Goal: Task Accomplishment & Management: Manage account settings

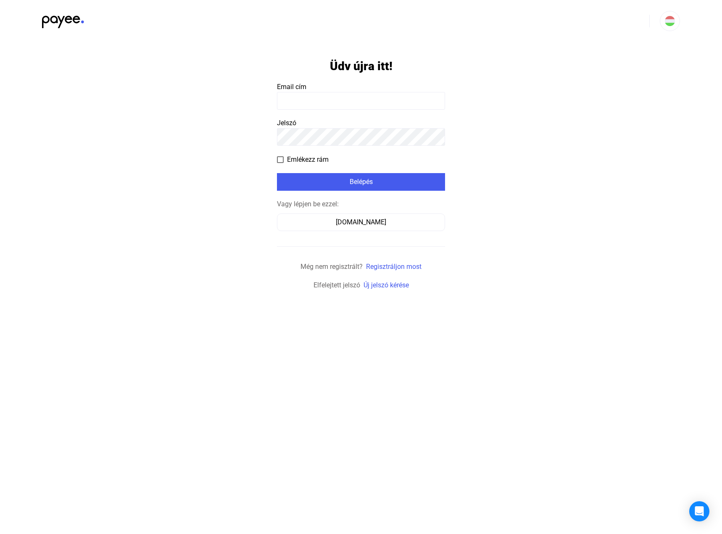
click at [308, 97] on input at bounding box center [361, 101] width 168 height 18
type input "**********"
click at [351, 189] on button "Belépés" at bounding box center [361, 182] width 168 height 18
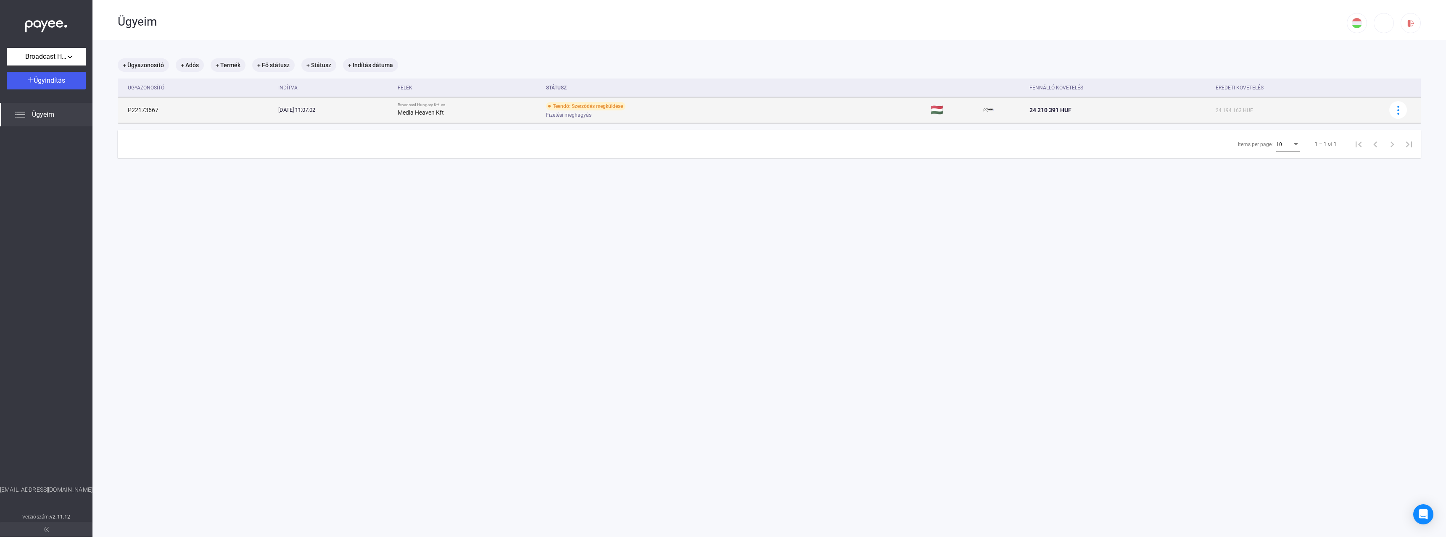
click at [608, 99] on td "Teendő: Szerződés megküldése Fizetési meghagyás" at bounding box center [735, 109] width 385 height 25
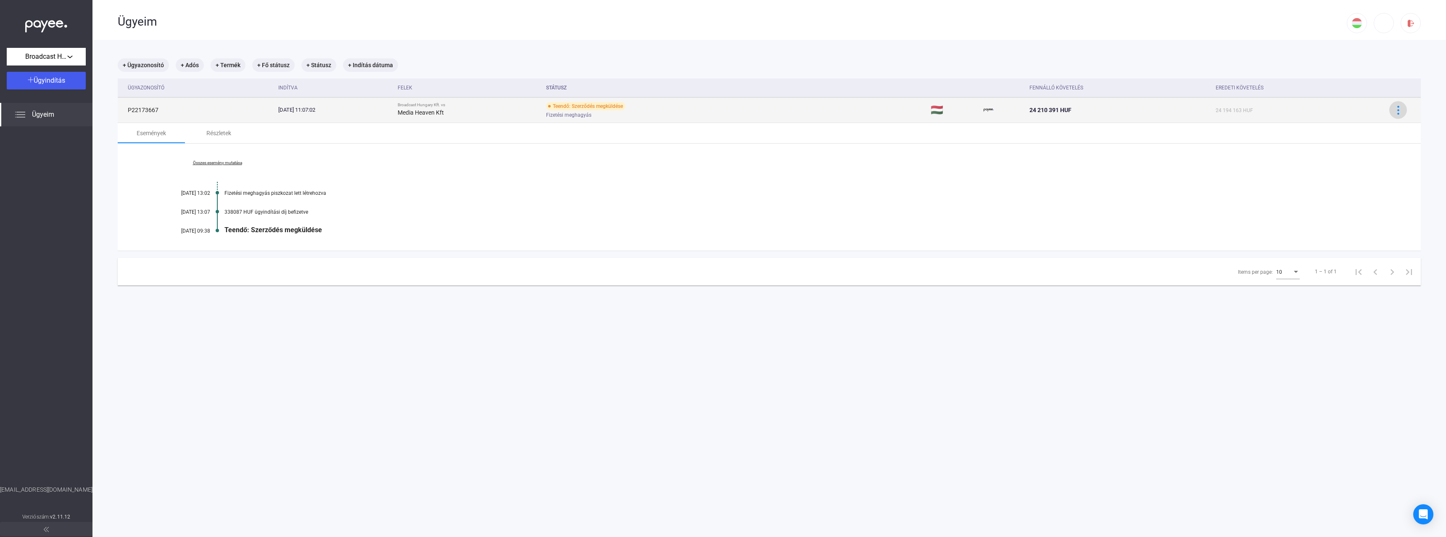
click at [722, 108] on img at bounding box center [1397, 110] width 9 height 9
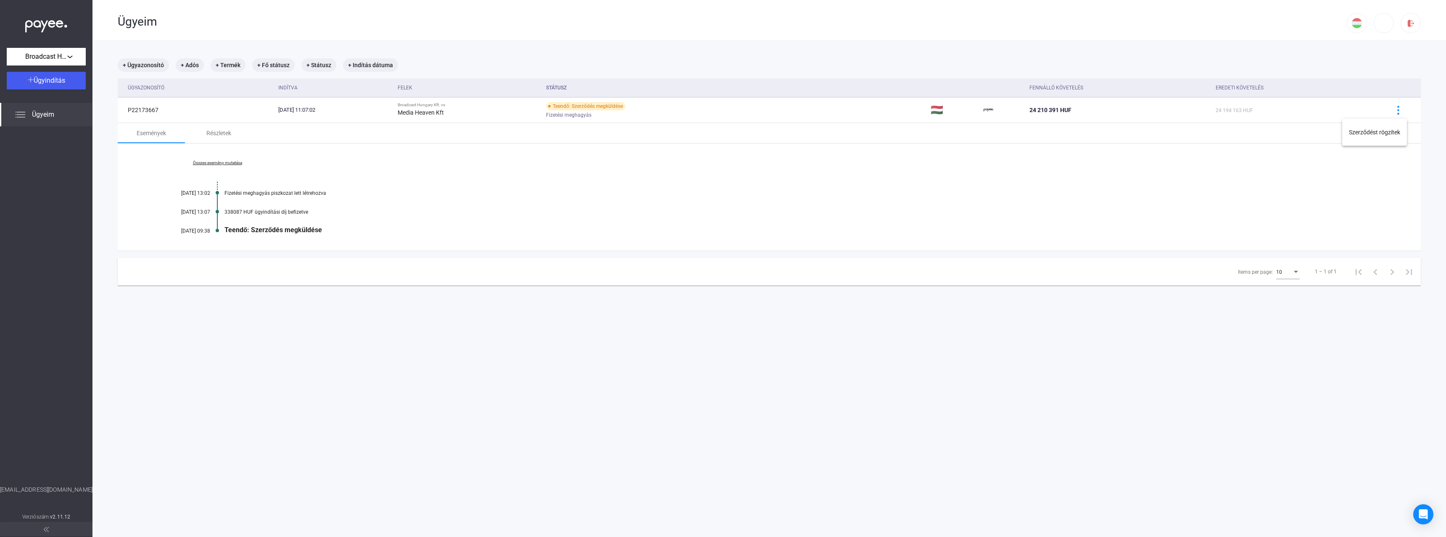
click at [722, 184] on div at bounding box center [723, 268] width 1446 height 537
click at [246, 229] on div "Teendő: Szerződés megküldése" at bounding box center [801, 230] width 1154 height 8
drag, startPoint x: 215, startPoint y: 138, endPoint x: 193, endPoint y: 140, distance: 22.0
click at [215, 138] on div "Részletek" at bounding box center [218, 133] width 25 height 10
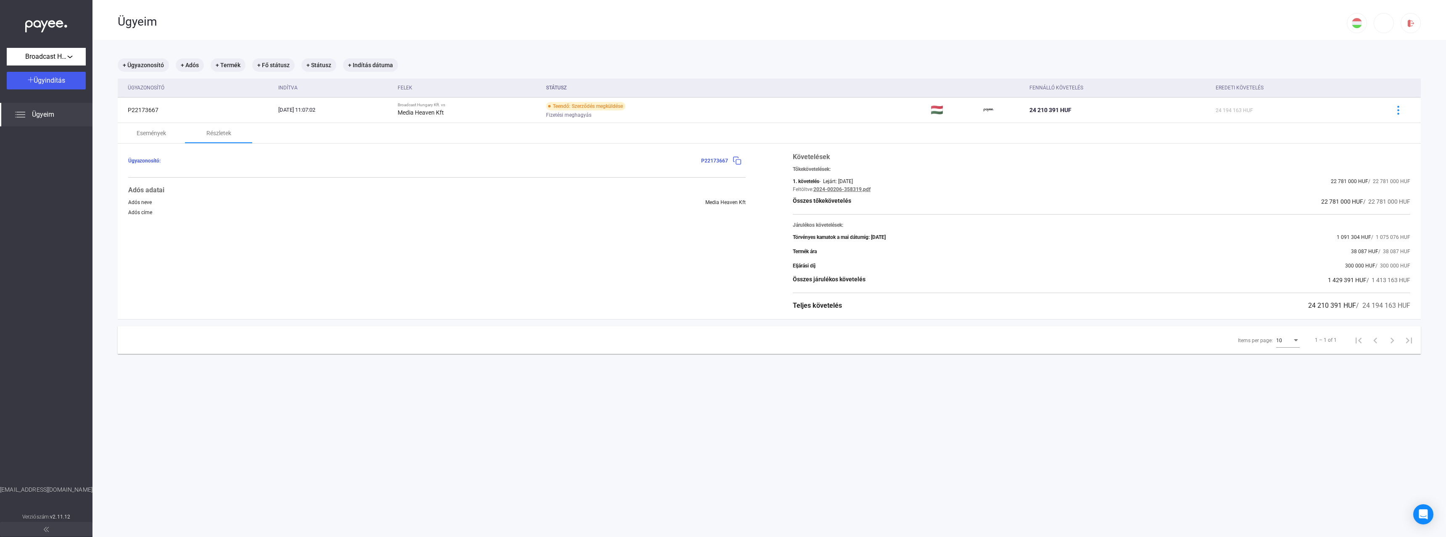
click at [45, 112] on span "Ügyeim" at bounding box center [43, 115] width 22 height 10
click at [239, 68] on mat-chip "+ Termék" at bounding box center [228, 64] width 35 height 13
click at [369, 56] on div at bounding box center [723, 268] width 1446 height 537
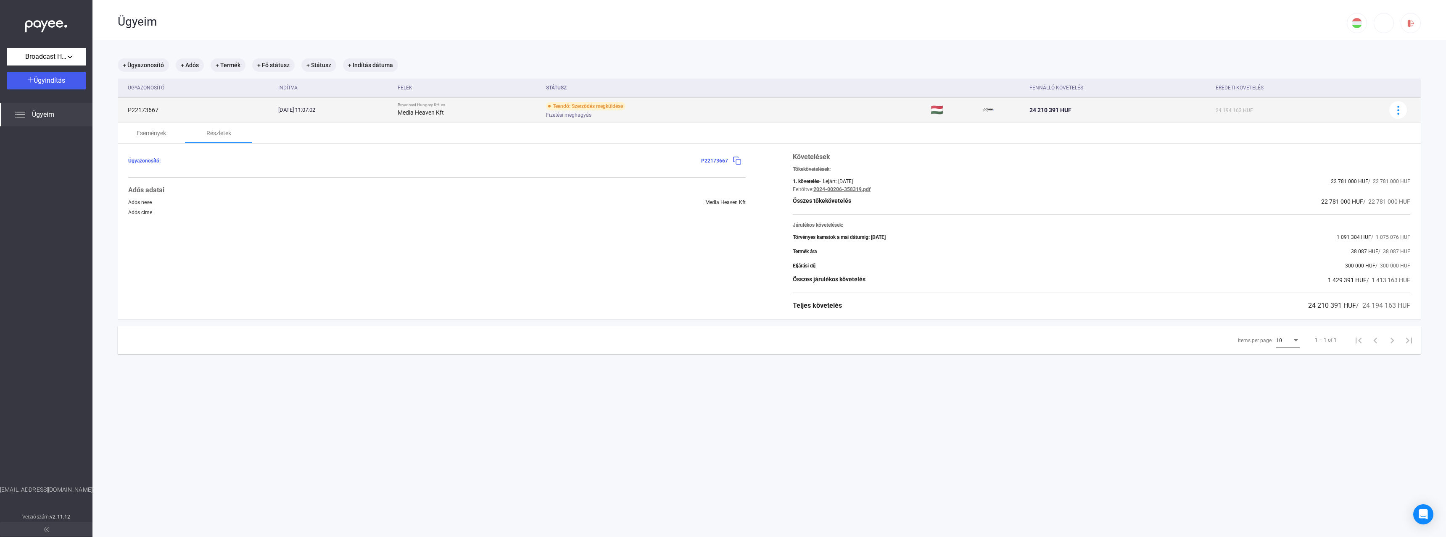
click at [618, 103] on div "Teendő: Szerződés megküldése" at bounding box center [585, 106] width 79 height 8
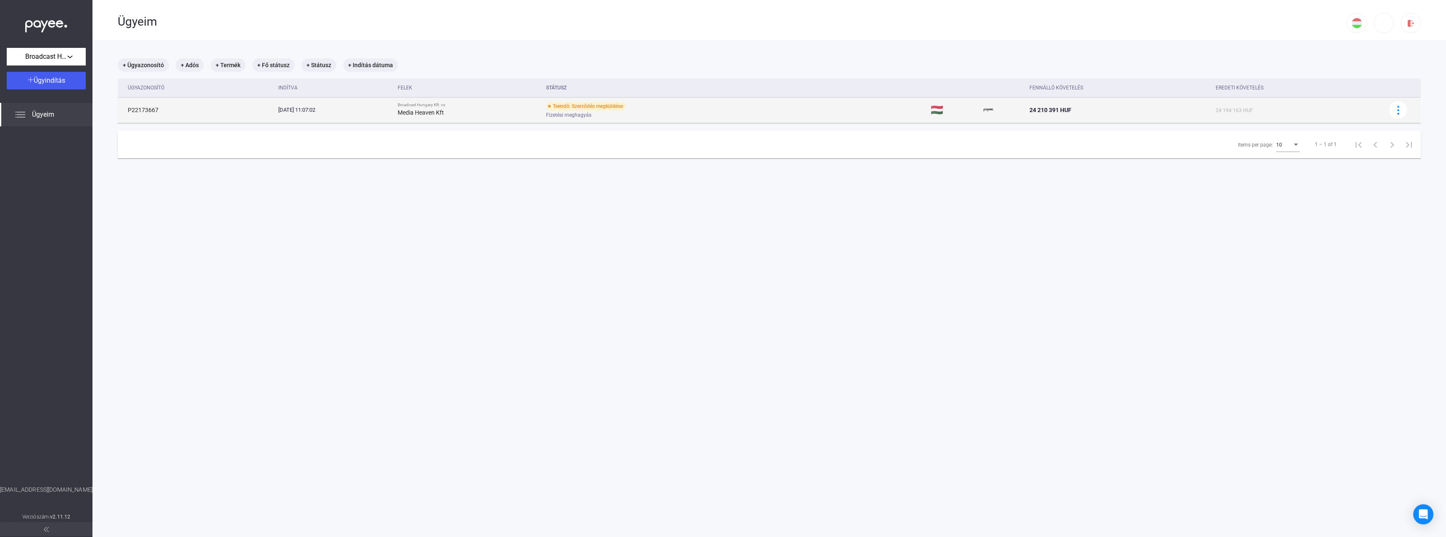
click at [622, 105] on div "Teendő: Szerződés megküldése" at bounding box center [585, 106] width 79 height 8
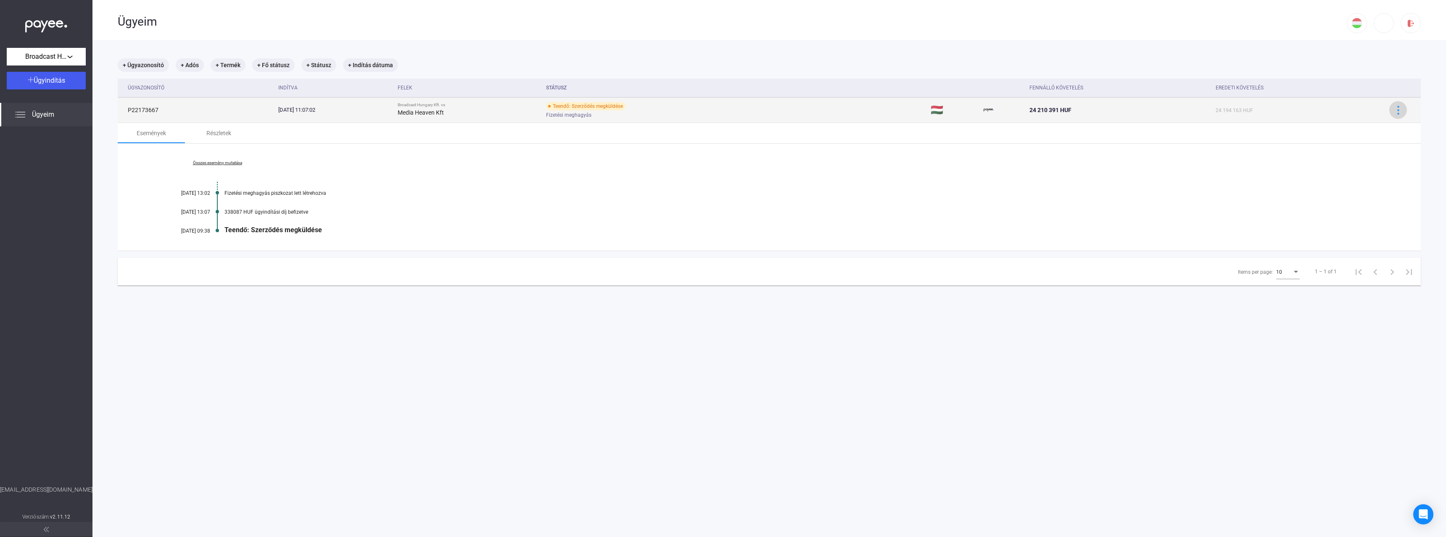
click at [722, 112] on div at bounding box center [1397, 110] width 13 height 9
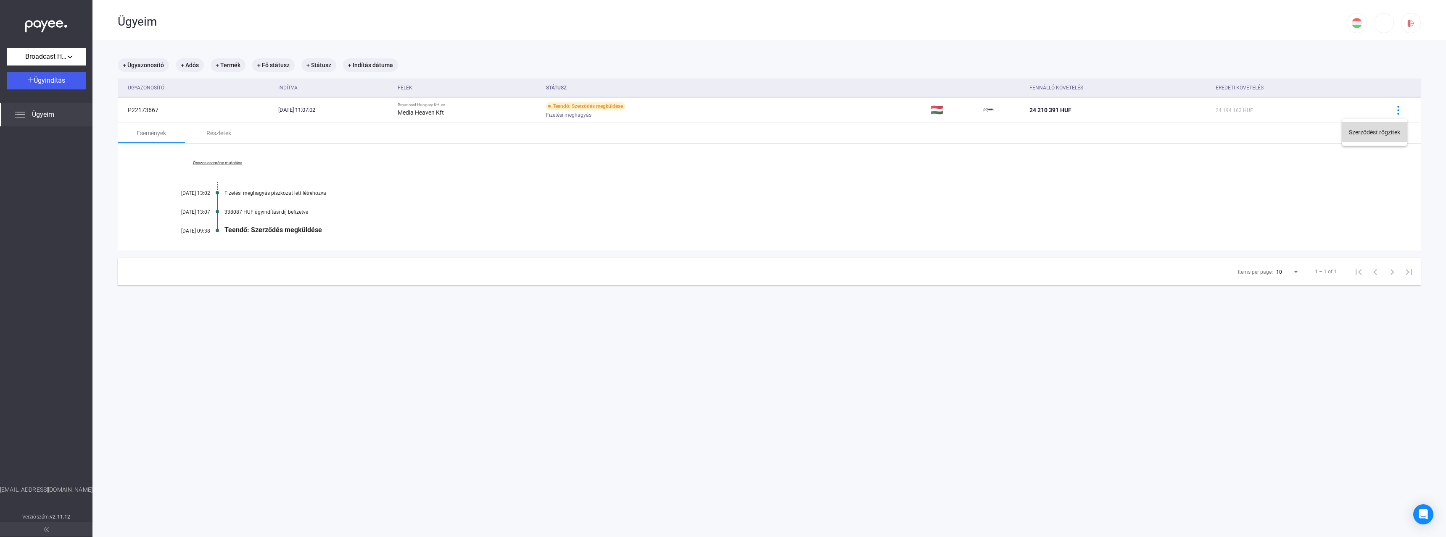
click at [722, 135] on button "Szerződést rögzítek" at bounding box center [1374, 132] width 65 height 20
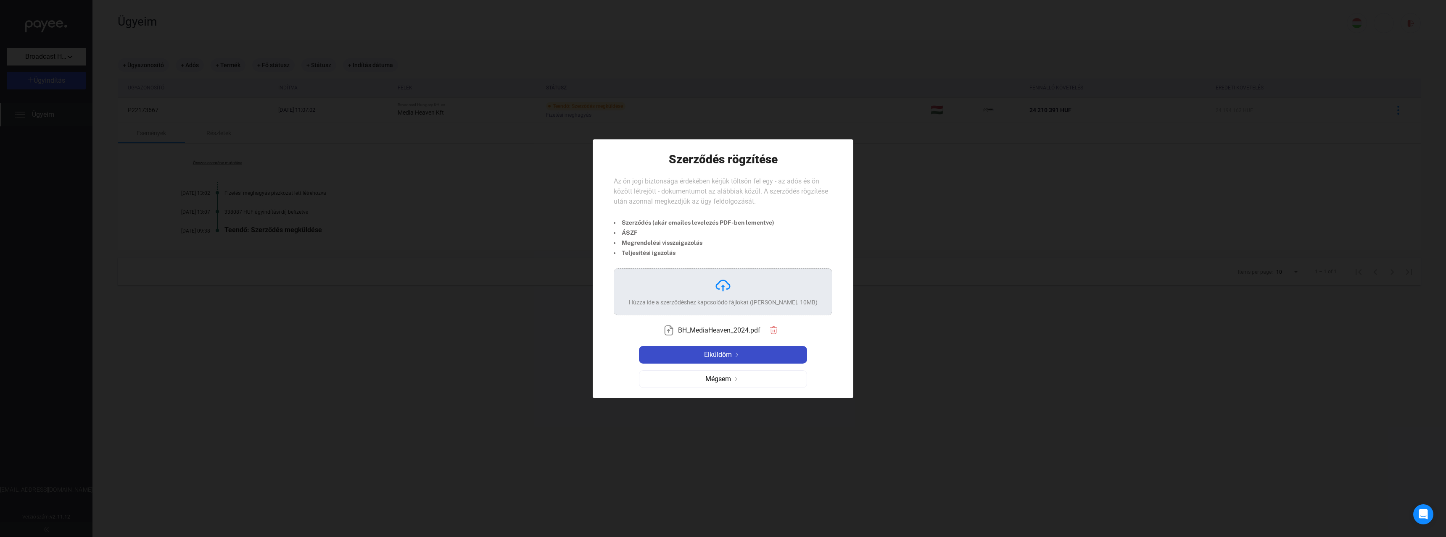
click at [722, 360] on button "Elküldöm" at bounding box center [723, 355] width 168 height 18
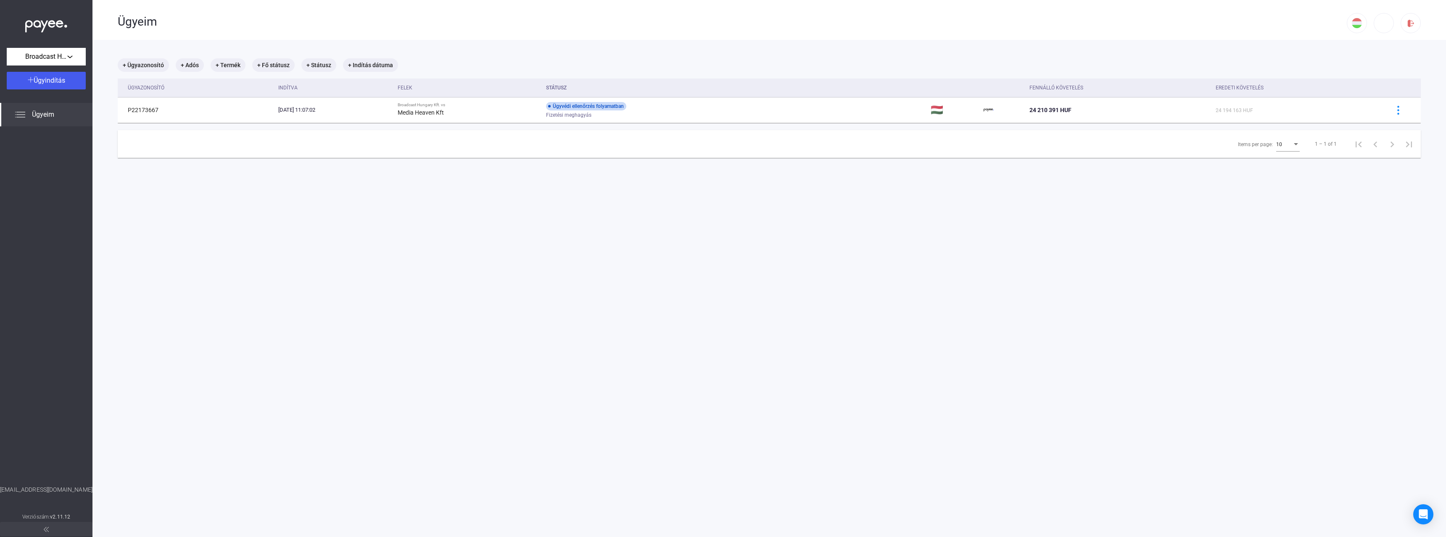
click at [722, 107] on img at bounding box center [1397, 110] width 9 height 9
click at [722, 153] on button "Befizetés rögzítése" at bounding box center [1344, 152] width 125 height 20
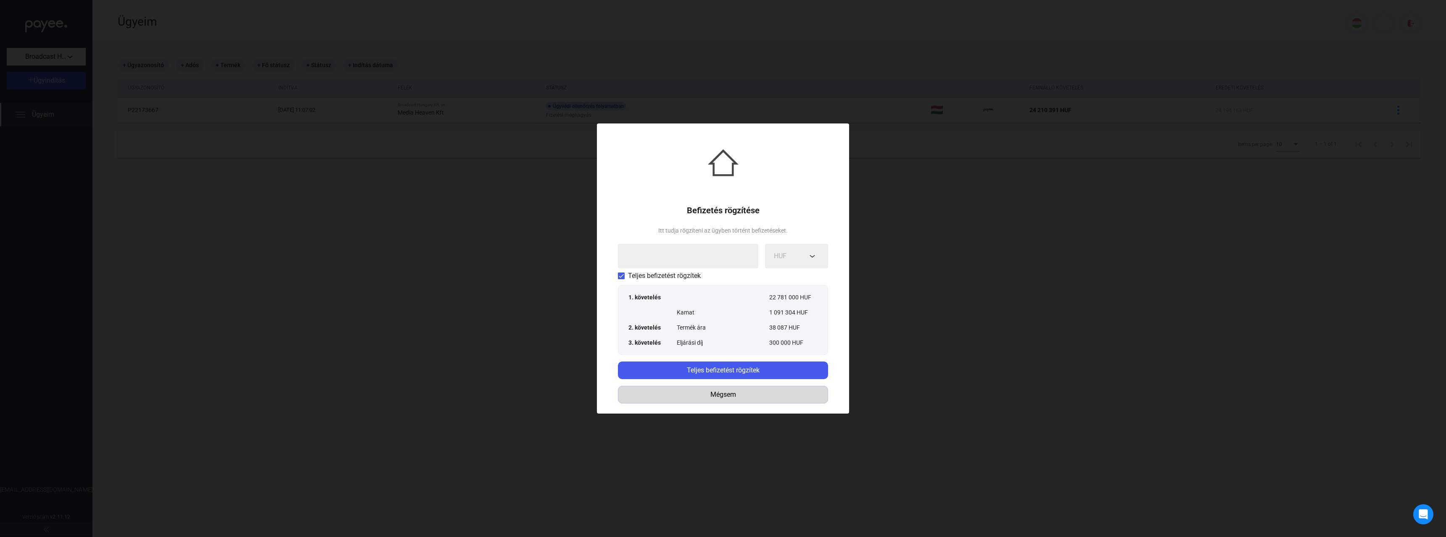
click at [722, 396] on div "Mégsem" at bounding box center [723, 395] width 204 height 10
